Goal: Information Seeking & Learning: Learn about a topic

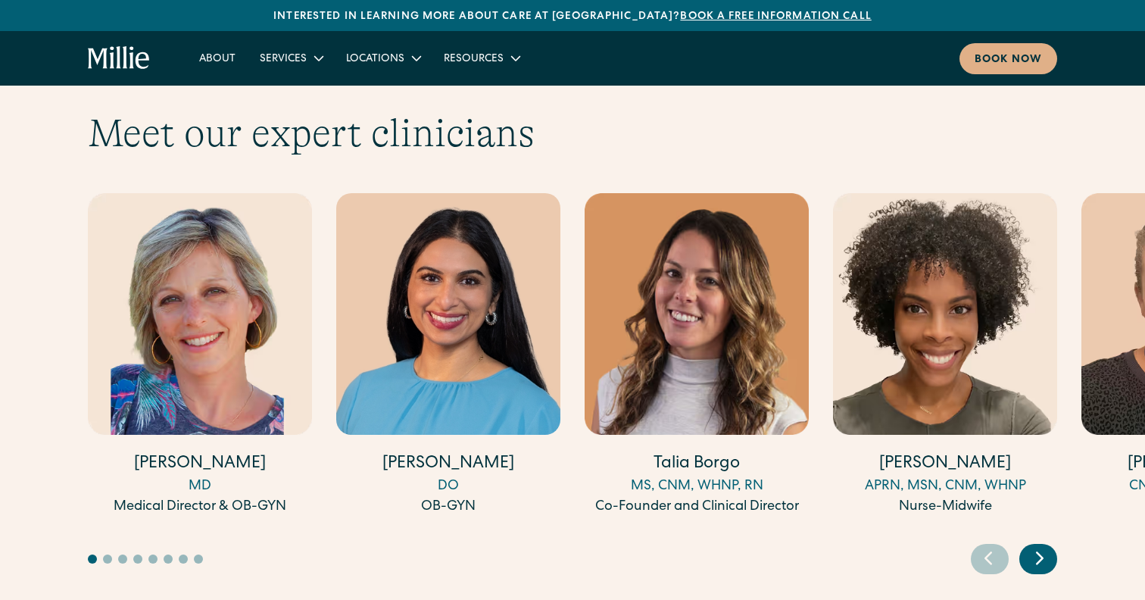
scroll to position [4149, 0]
click at [1044, 546] on icon "Next slide" at bounding box center [1039, 557] width 23 height 23
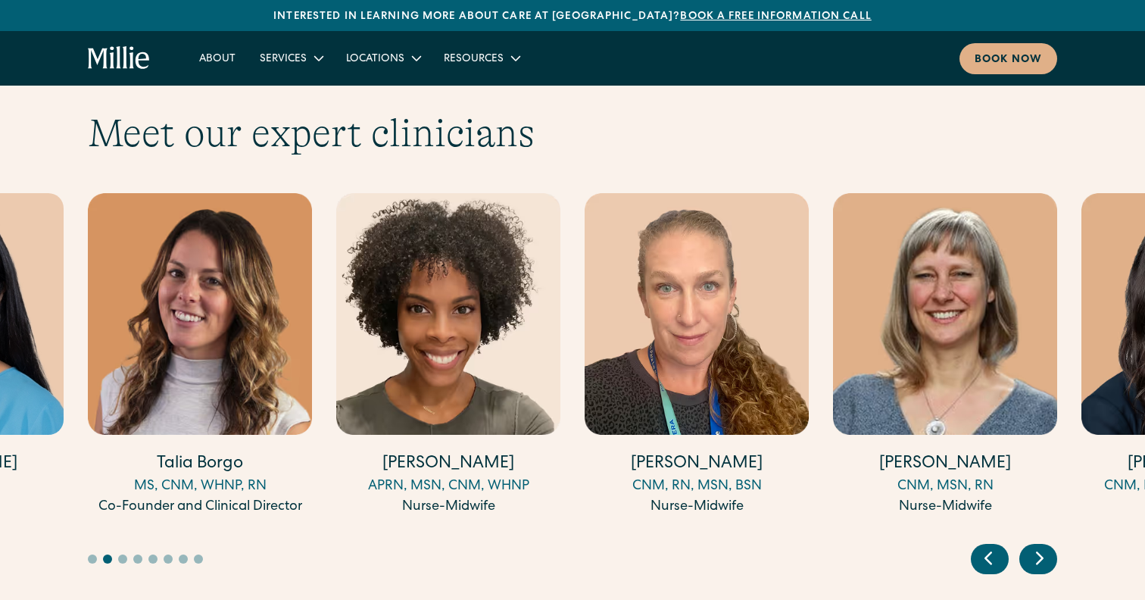
click at [1044, 546] on icon "Next slide" at bounding box center [1039, 557] width 23 height 23
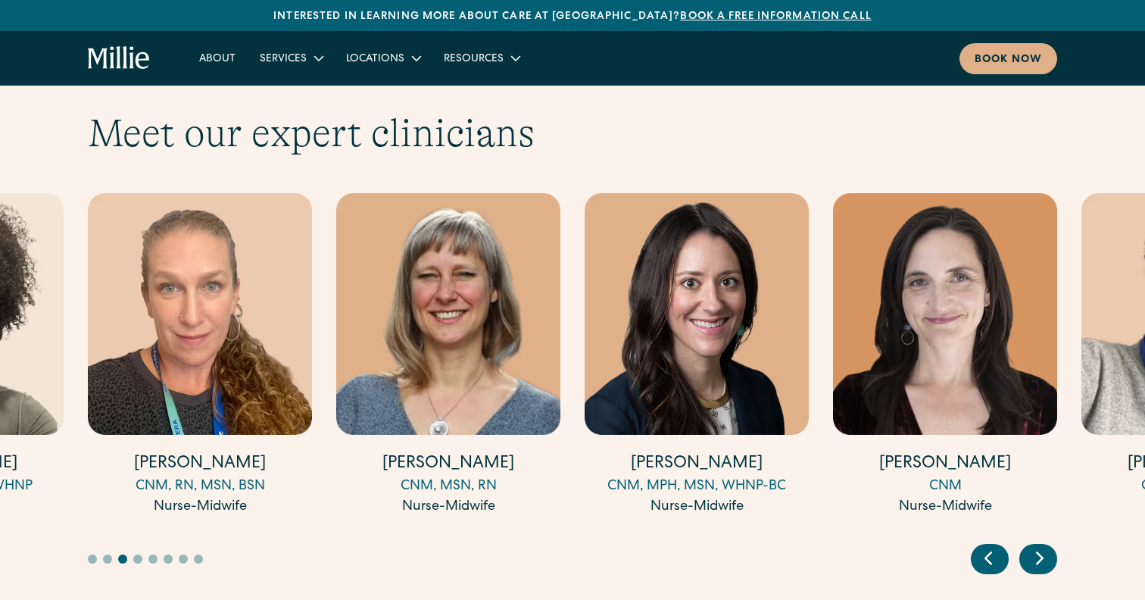
click at [1044, 546] on icon "Next slide" at bounding box center [1039, 557] width 23 height 23
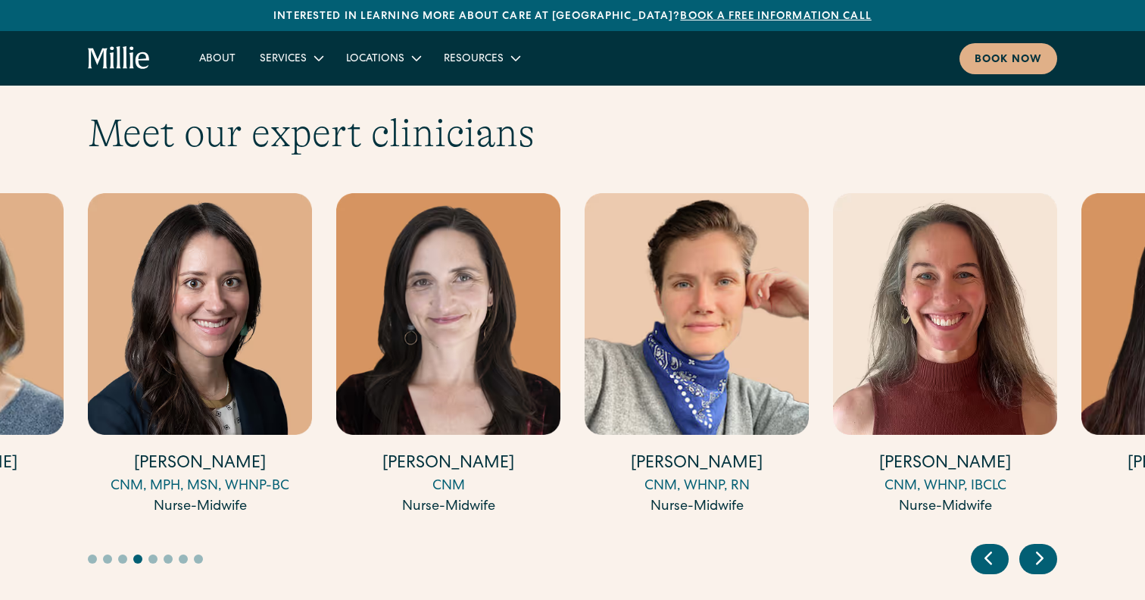
click at [1044, 546] on icon "Next slide" at bounding box center [1039, 557] width 23 height 23
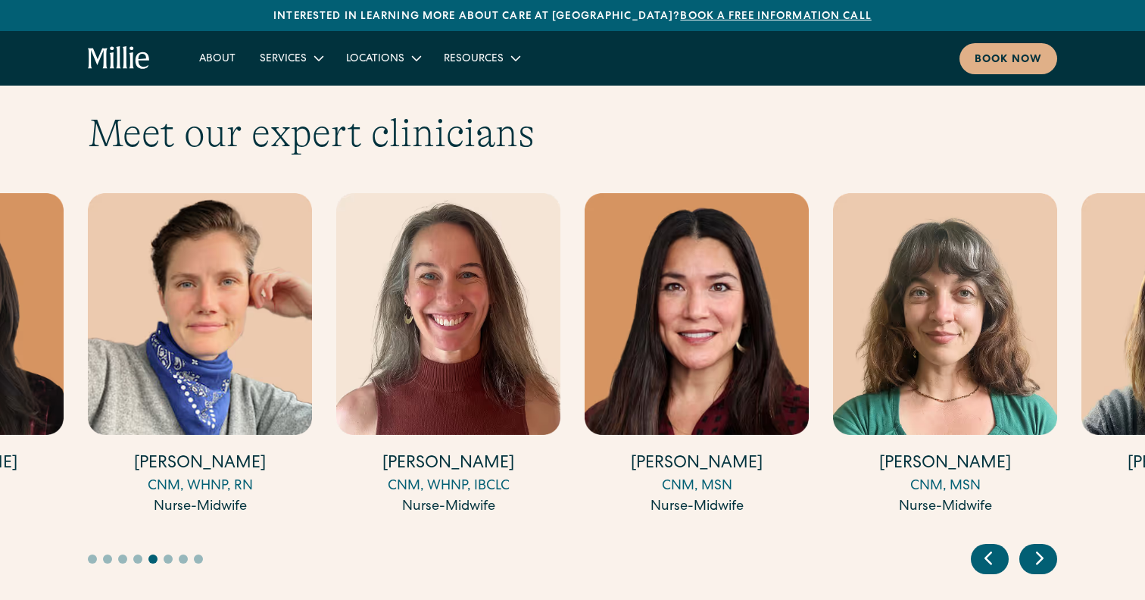
click at [1044, 546] on icon "Next slide" at bounding box center [1039, 557] width 23 height 23
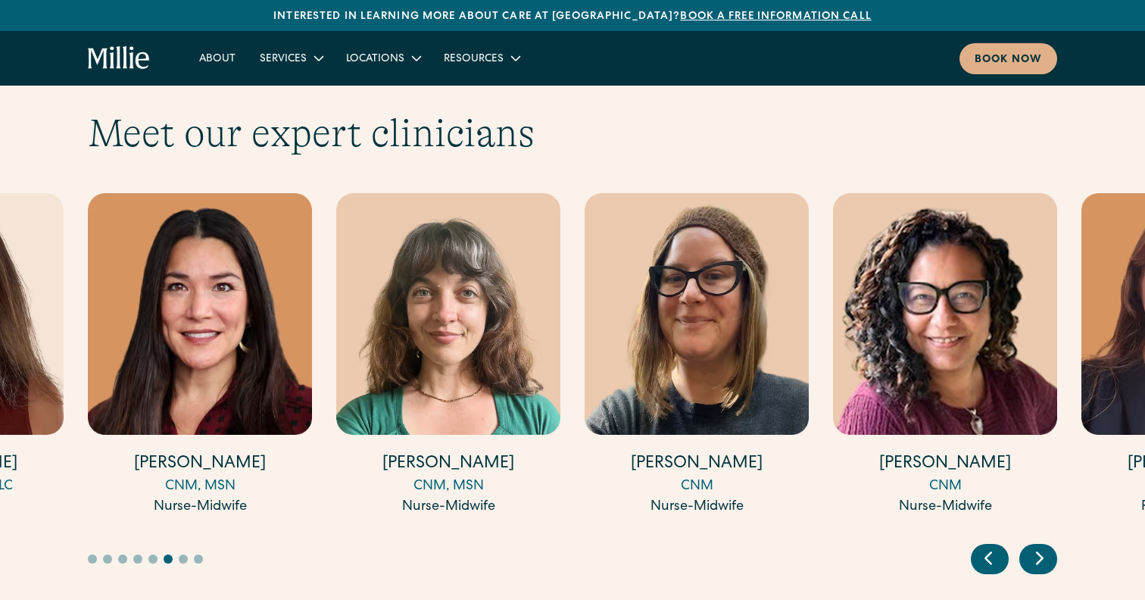
click at [1044, 546] on icon "Next slide" at bounding box center [1039, 557] width 23 height 23
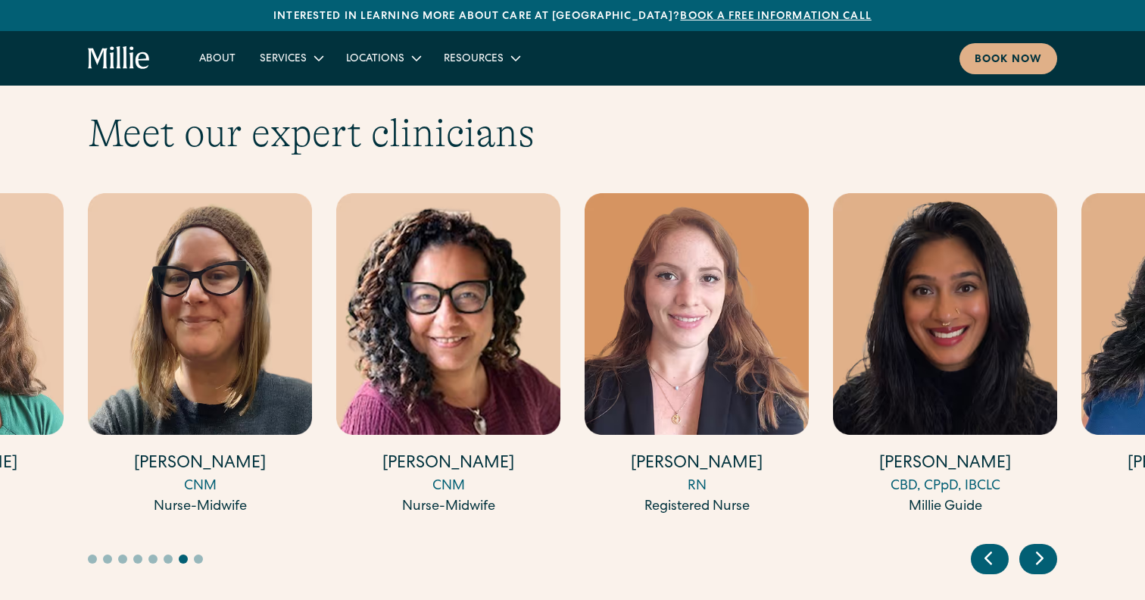
click at [1044, 546] on icon "Next slide" at bounding box center [1039, 557] width 23 height 23
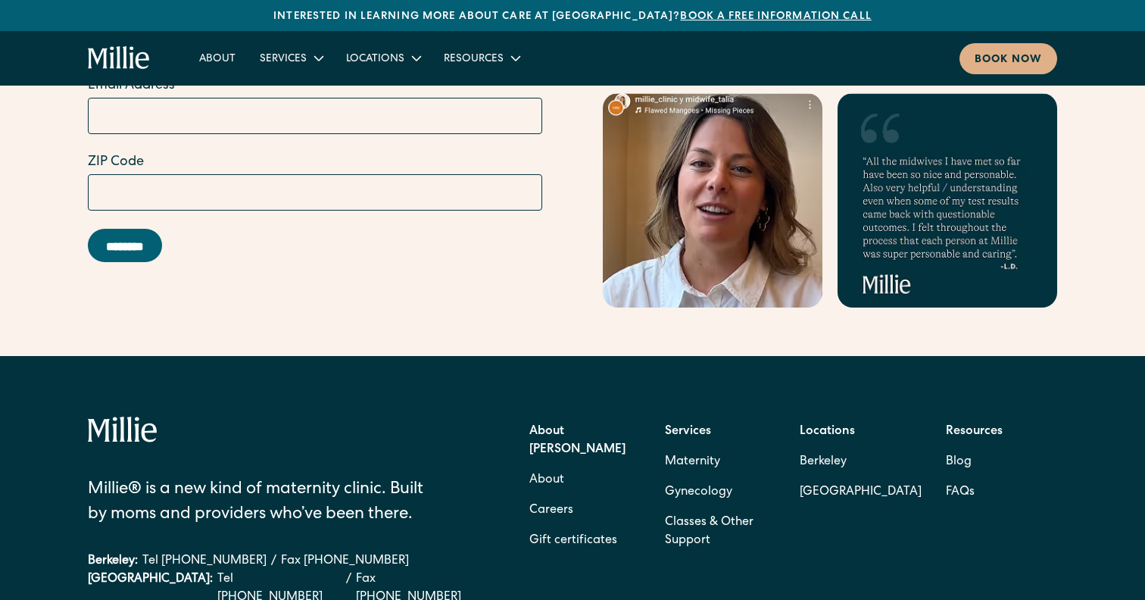
scroll to position [6016, 0]
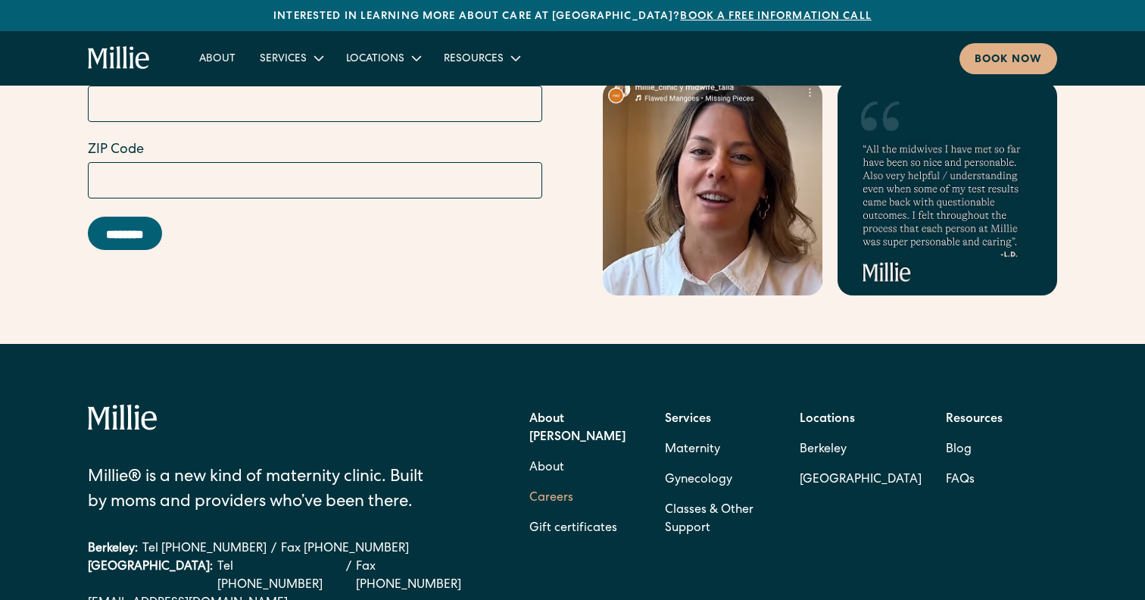
click at [552, 483] on link "Careers" at bounding box center [551, 498] width 44 height 30
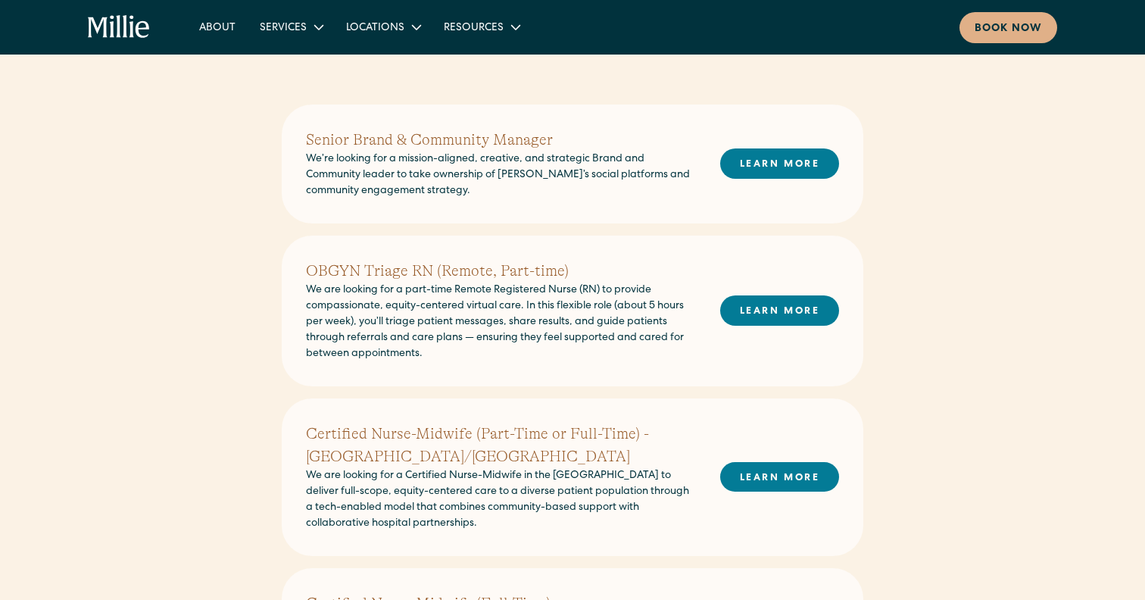
scroll to position [359, 0]
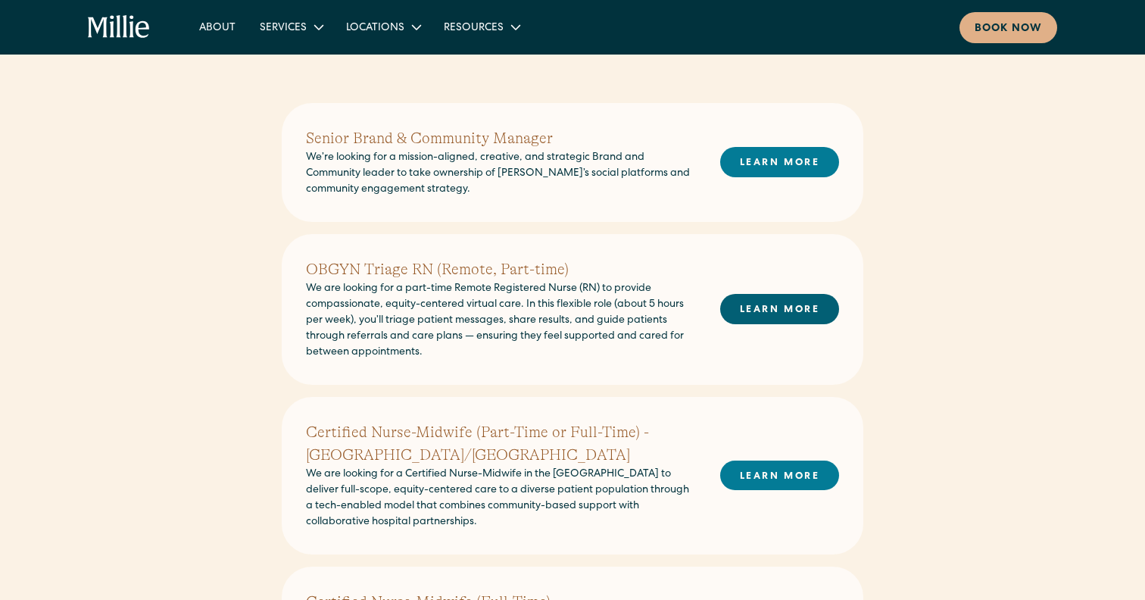
click at [761, 315] on link "LEARN MORE" at bounding box center [779, 309] width 119 height 30
